Goal: Information Seeking & Learning: Learn about a topic

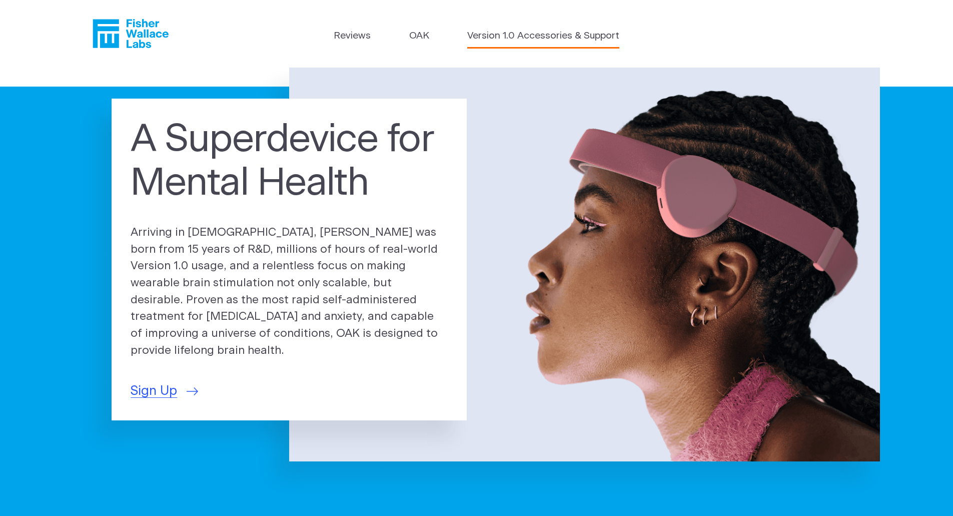
click at [495, 39] on link "Version 1.0 Accessories & Support" at bounding box center [543, 36] width 152 height 15
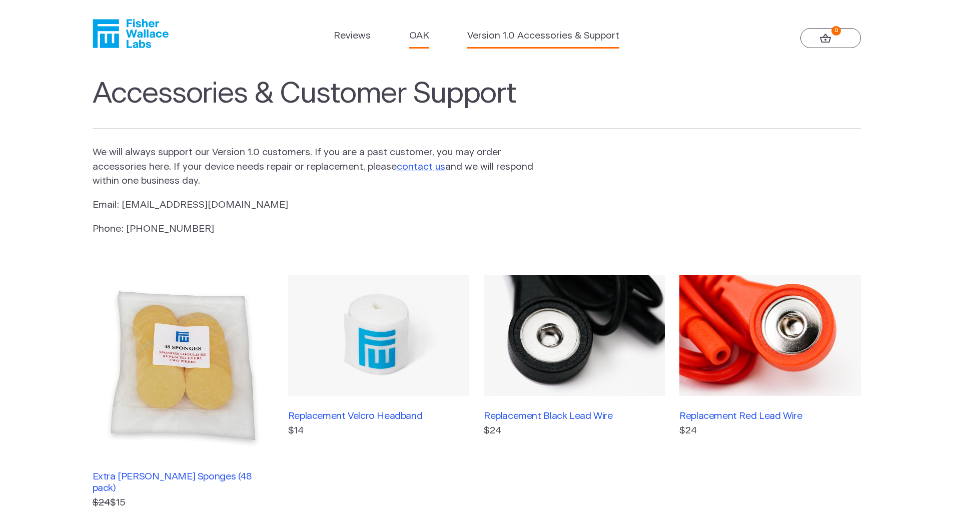
click at [425, 38] on link "OAK" at bounding box center [419, 36] width 20 height 15
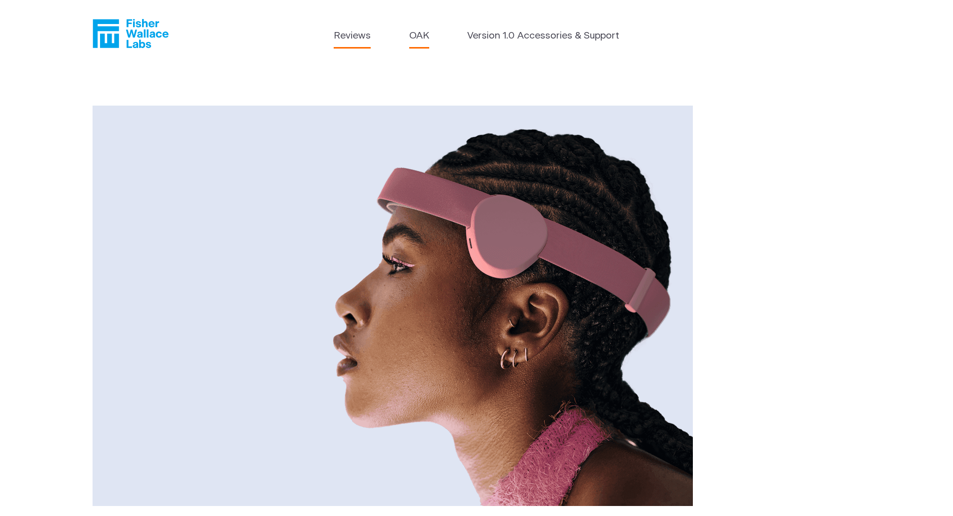
click at [360, 35] on link "Reviews" at bounding box center [352, 36] width 37 height 15
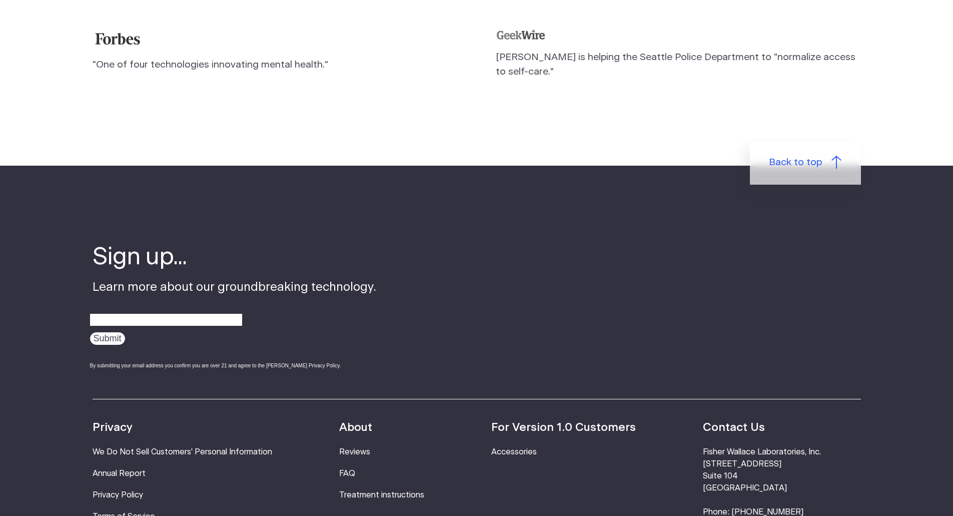
scroll to position [1251, 0]
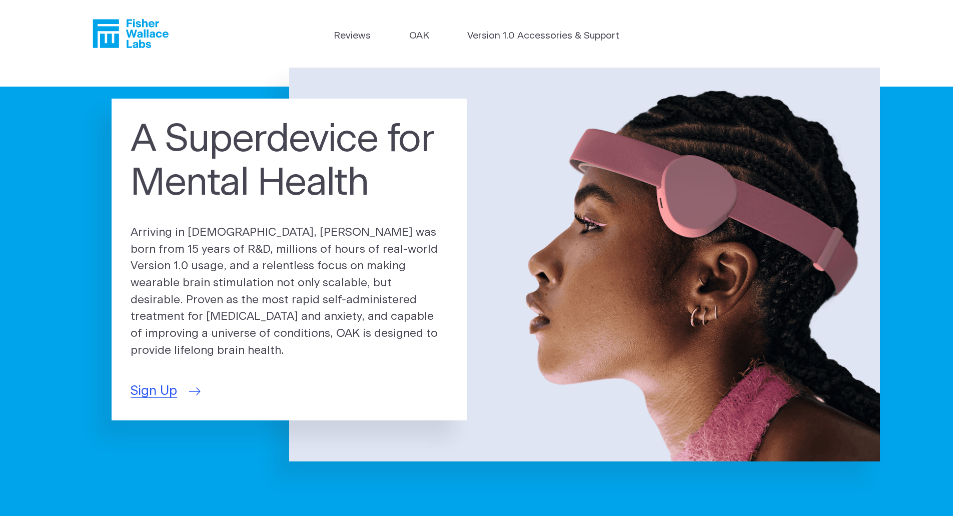
click at [183, 381] on link "Sign Up" at bounding box center [165, 391] width 68 height 20
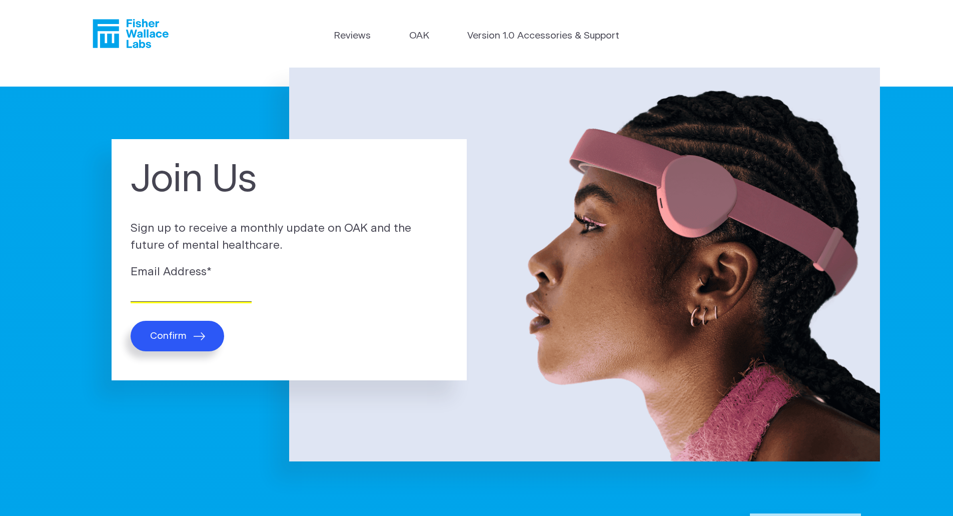
click at [189, 298] on input "Email Address *" at bounding box center [191, 294] width 121 height 16
type input "bshay1994@gmail.com"
click at [179, 325] on button "Confirm" at bounding box center [178, 336] width 94 height 31
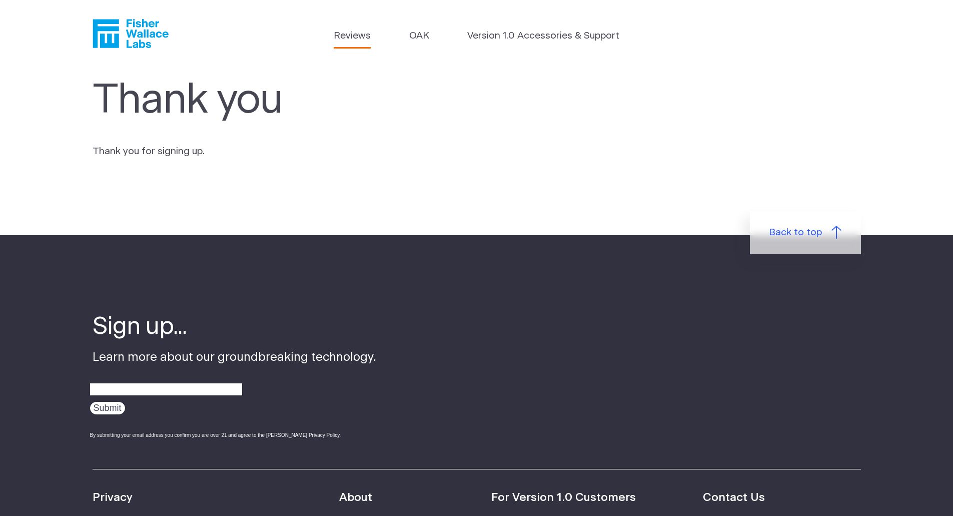
click at [367, 38] on link "Reviews" at bounding box center [352, 36] width 37 height 15
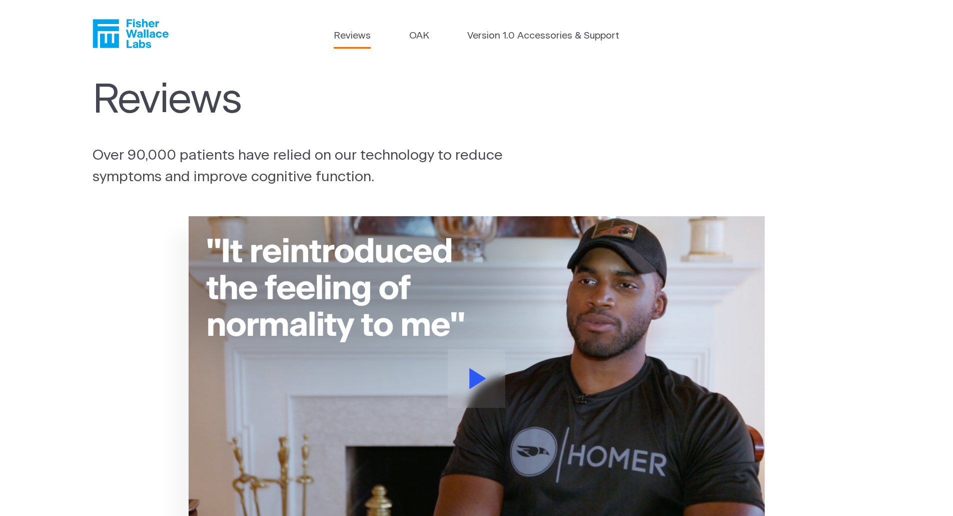
click at [124, 40] on icon "Fisher Wallace" at bounding box center [131, 33] width 76 height 29
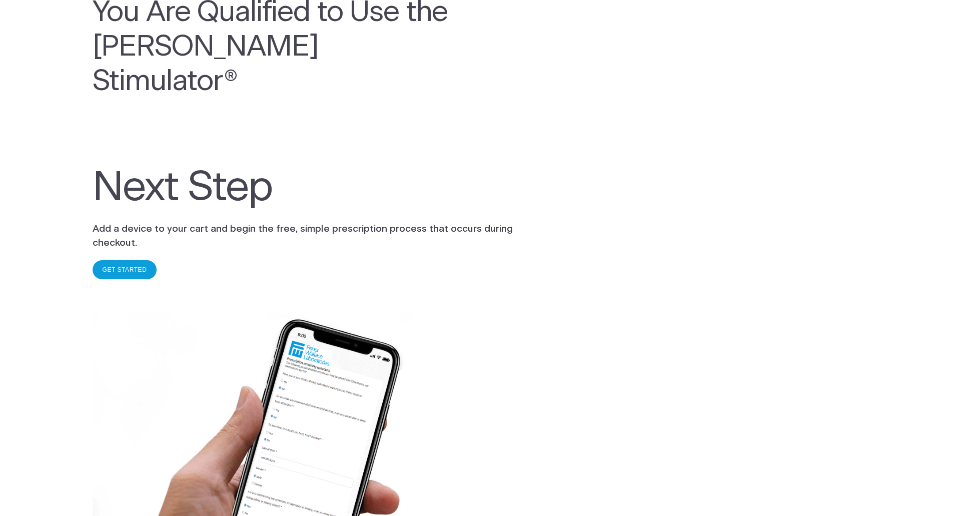
scroll to position [100, 0]
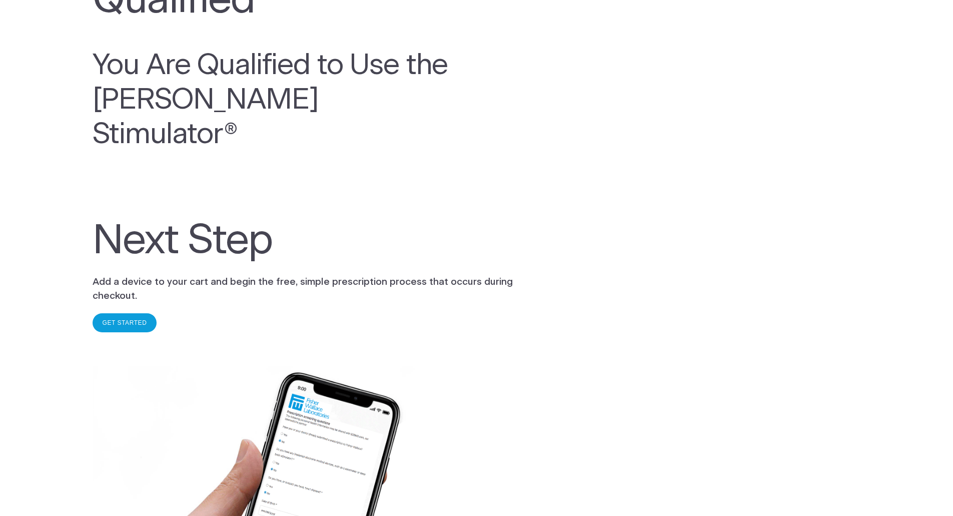
click at [125, 319] on link "GET STARTED" at bounding box center [125, 322] width 45 height 7
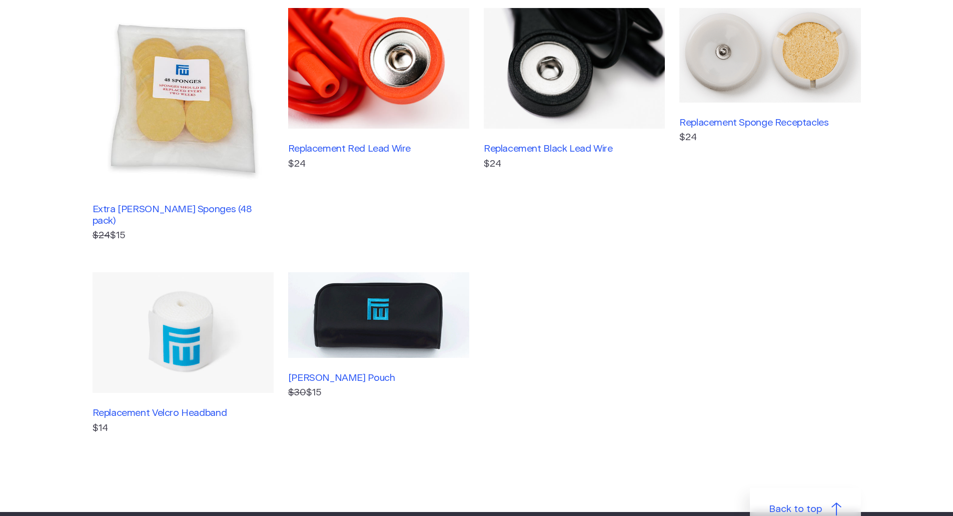
scroll to position [200, 0]
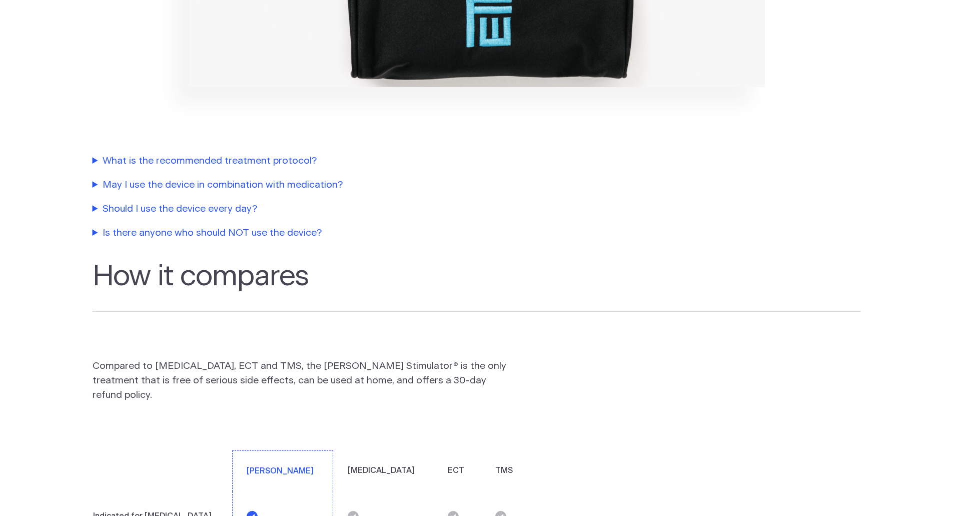
scroll to position [1651, 0]
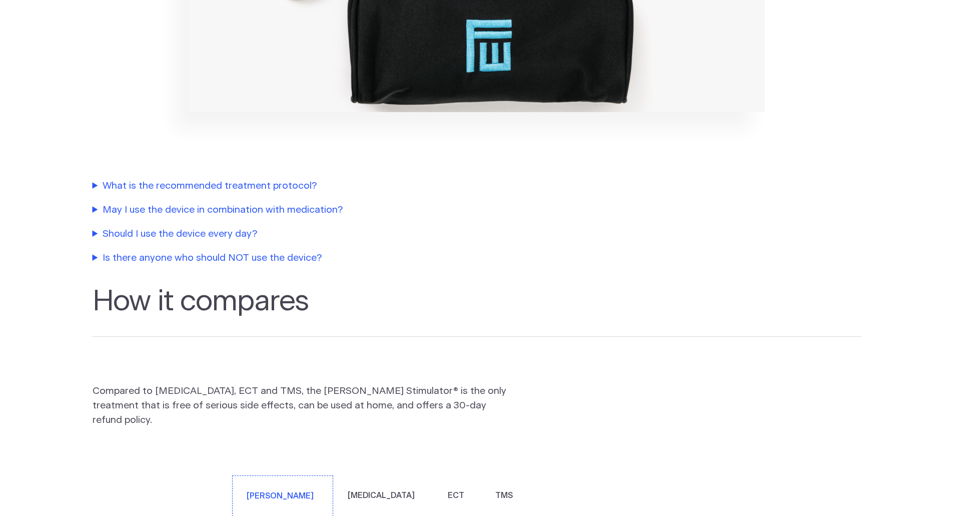
click at [98, 227] on summary "Should I use the device every day?" at bounding box center [320, 234] width 455 height 15
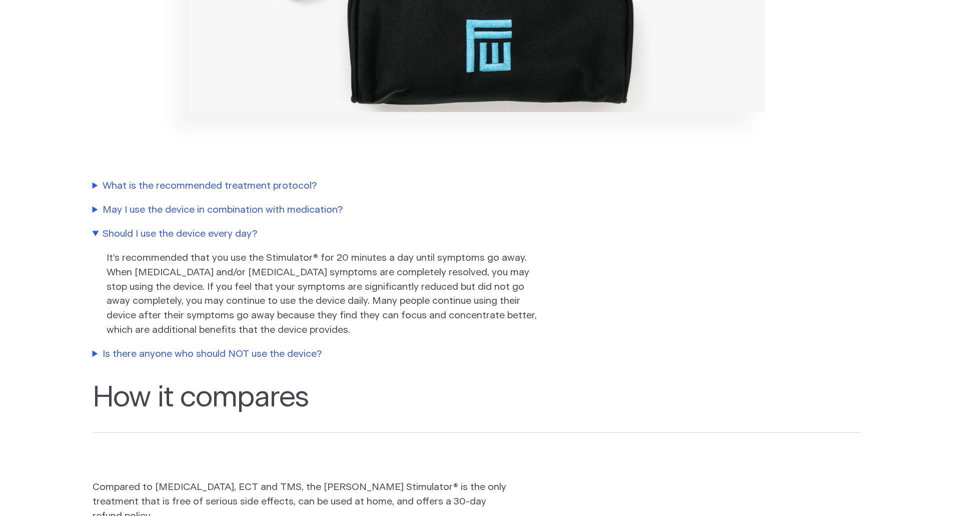
click at [104, 203] on summary "May I use the device in combination with medication?" at bounding box center [320, 210] width 455 height 15
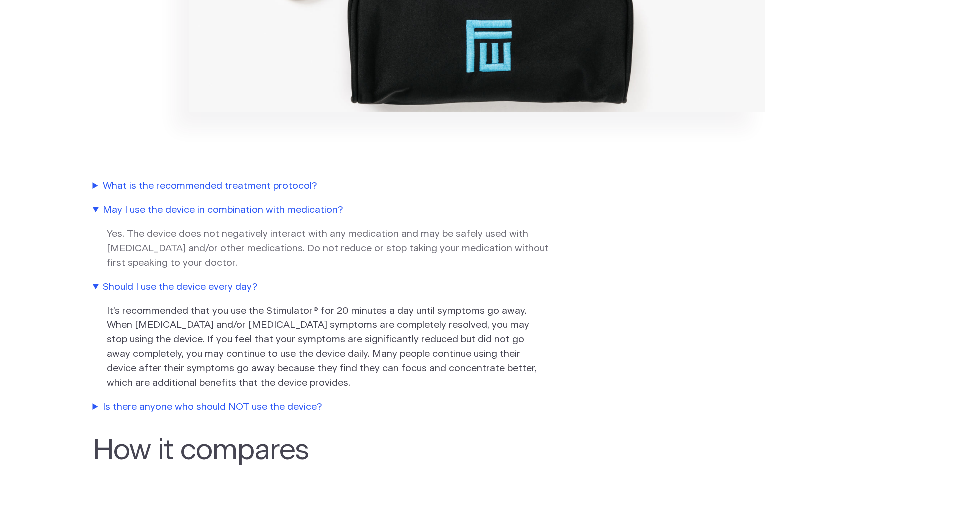
click at [111, 179] on summary "What is the recommended treatment protocol?" at bounding box center [320, 186] width 455 height 15
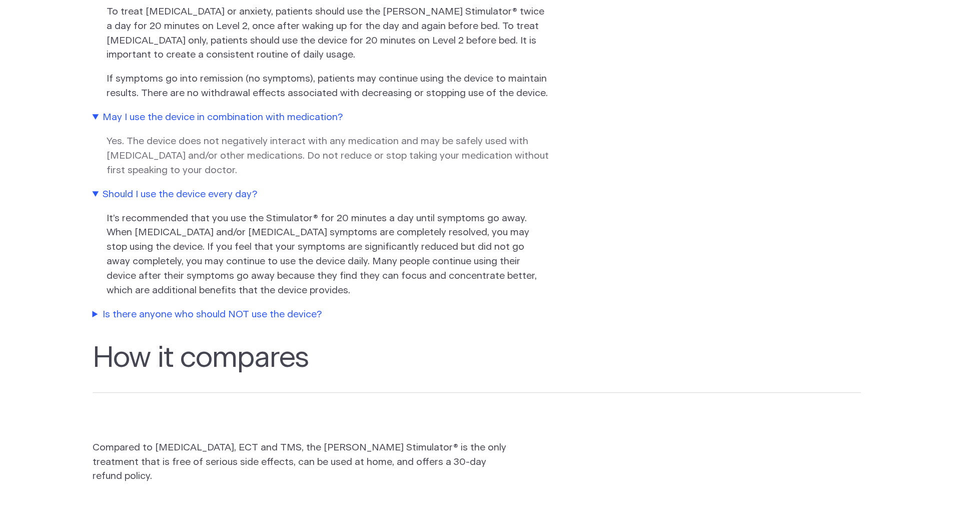
scroll to position [1851, 0]
click at [259, 306] on summary "Is there anyone who should NOT use the device?" at bounding box center [320, 313] width 455 height 15
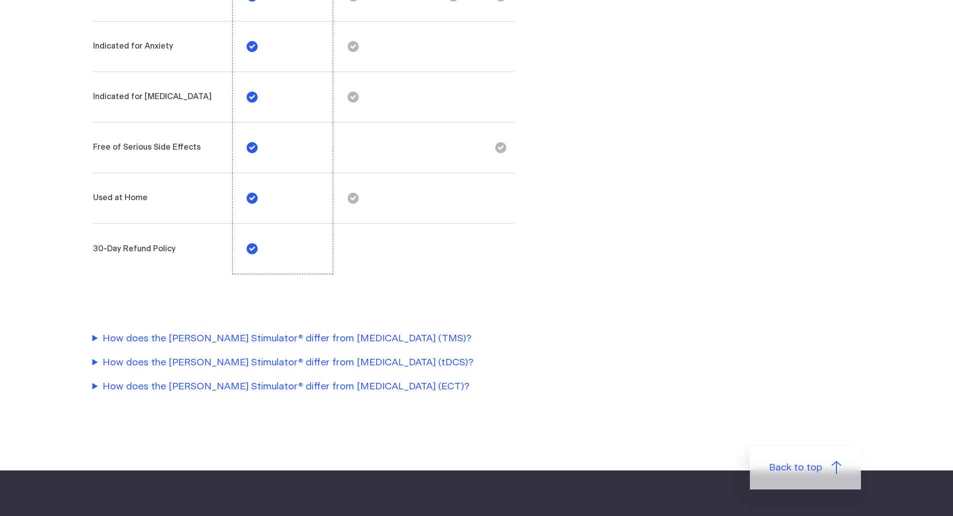
scroll to position [2751, 0]
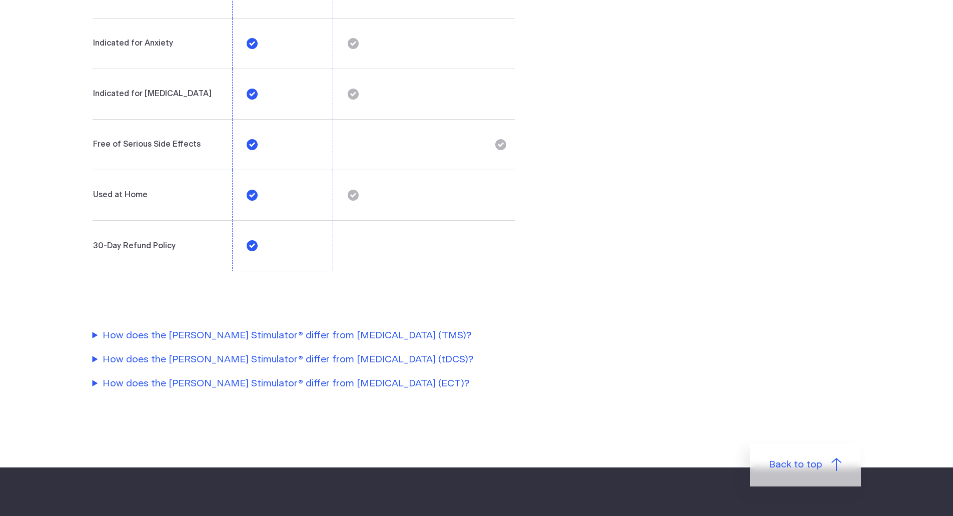
click at [357, 329] on summary "How does the Fisher Wallace Stimulator® differ from Transcranial Magnetic Stimu…" at bounding box center [320, 336] width 455 height 15
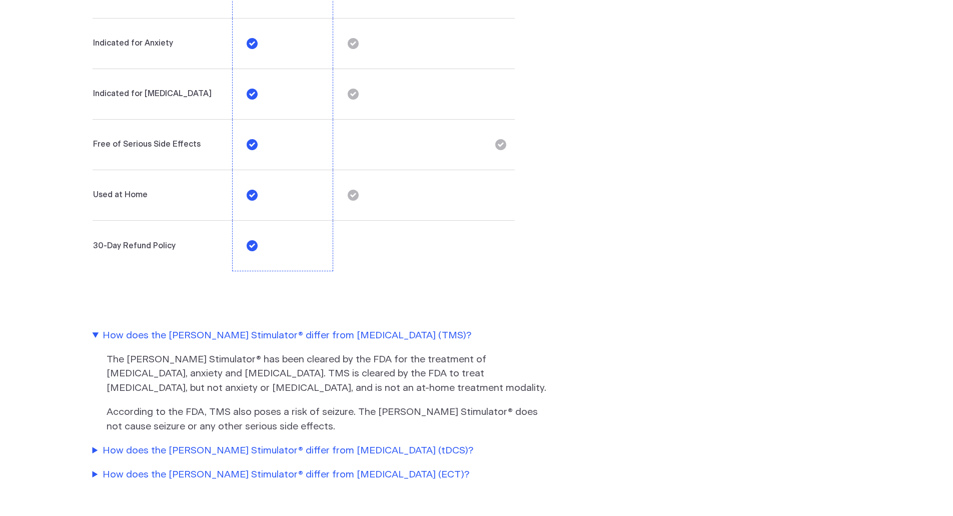
scroll to position [2801, 0]
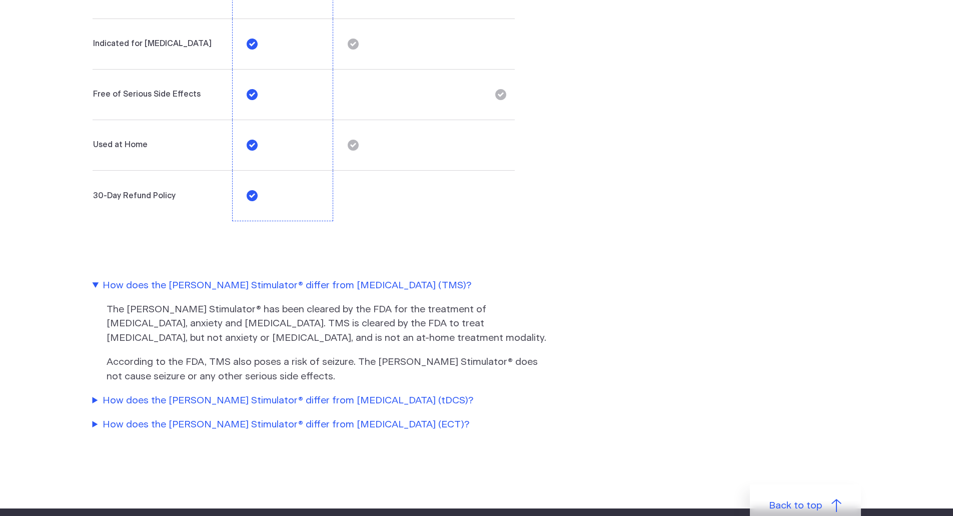
click at [241, 394] on summary "How does the Fisher Wallace Stimulator® differ from Transcranial Direct Current…" at bounding box center [320, 401] width 455 height 15
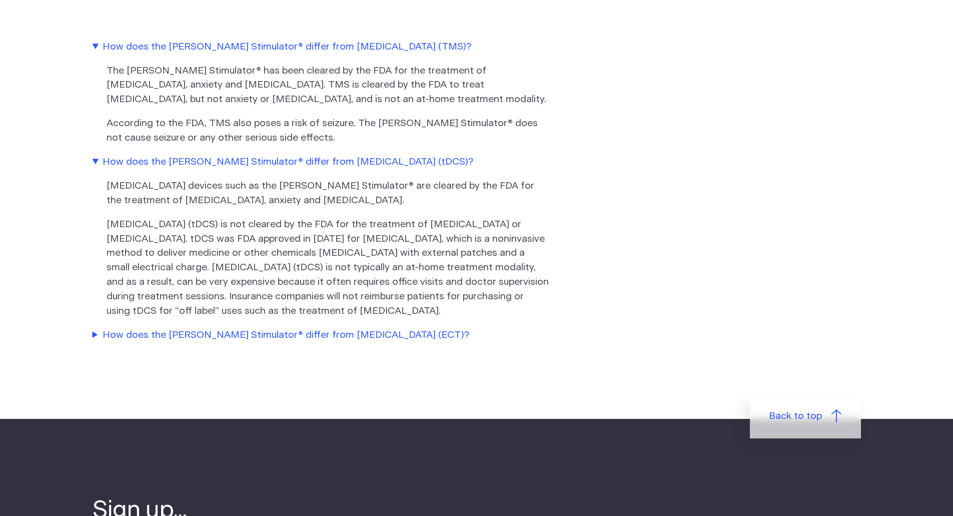
scroll to position [3201, 0]
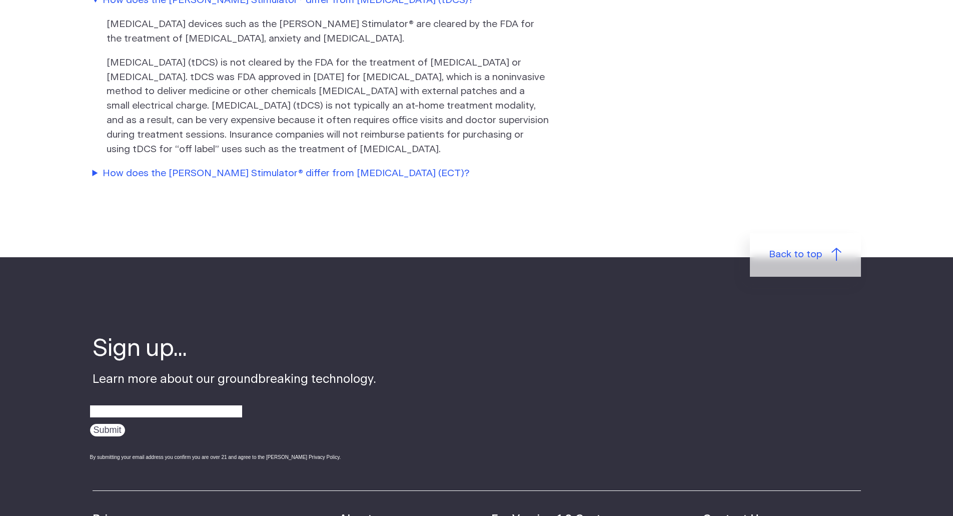
click at [266, 181] on summary "How does the Fisher Wallace Stimulator® differ from Electroconvulsive Therapy (…" at bounding box center [320, 174] width 455 height 15
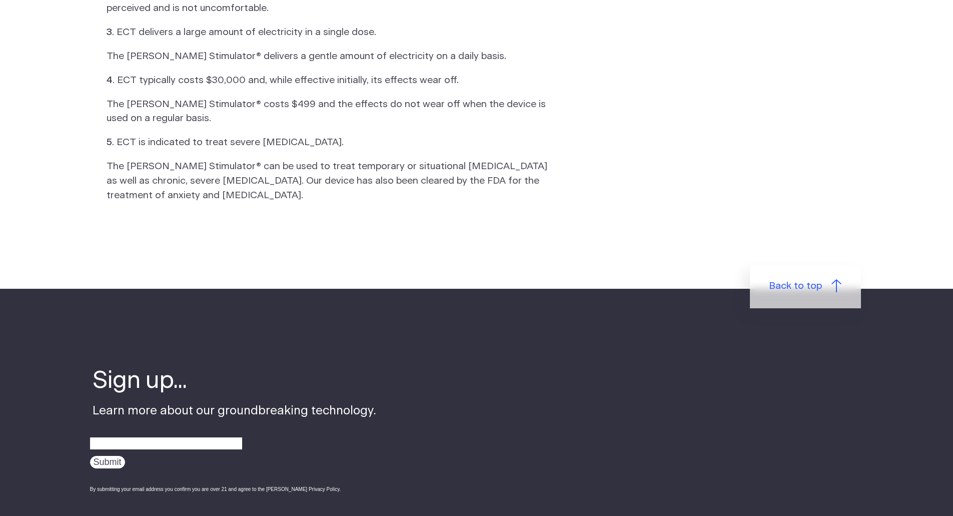
scroll to position [3652, 0]
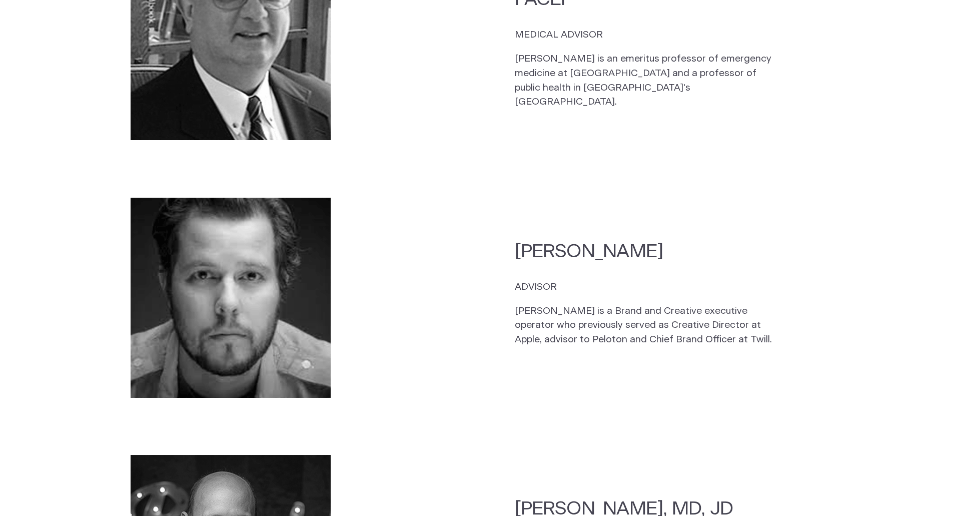
scroll to position [2651, 0]
